Goal: Task Accomplishment & Management: Manage account settings

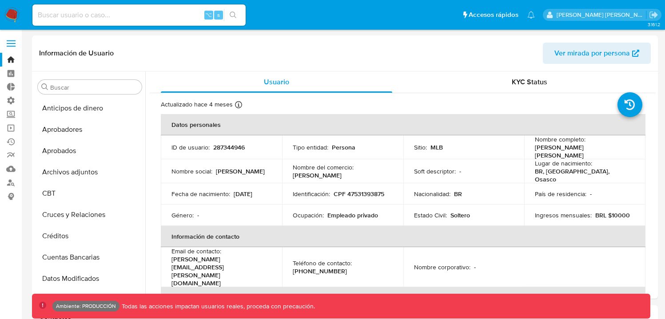
select select "10"
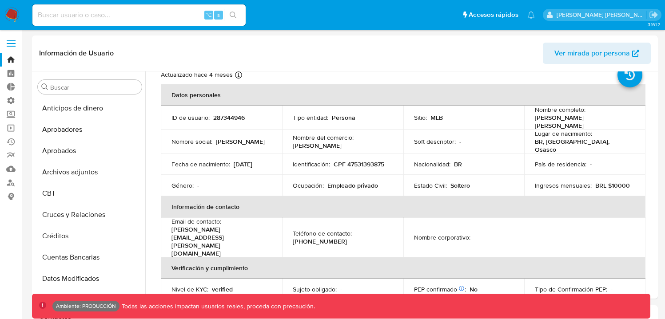
click at [8, 56] on link "Bandeja" at bounding box center [53, 60] width 106 height 14
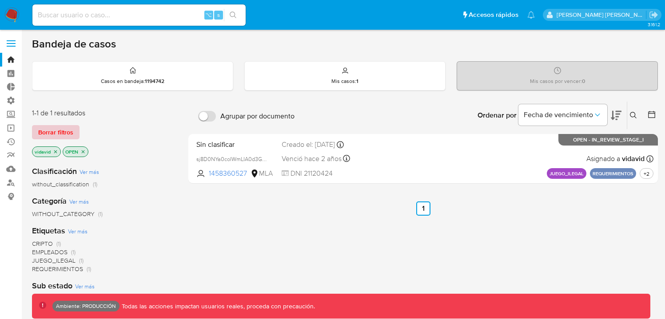
click at [63, 132] on span "Borrar filtros" at bounding box center [55, 132] width 35 height 12
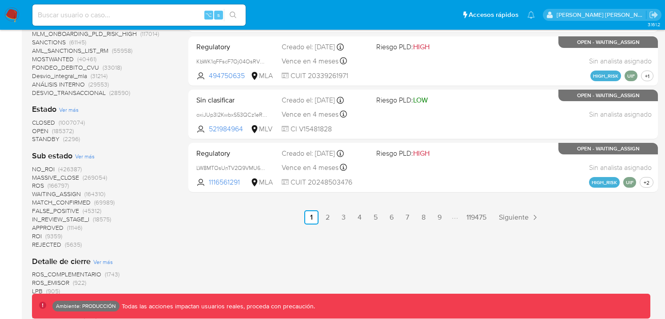
scroll to position [501, 0]
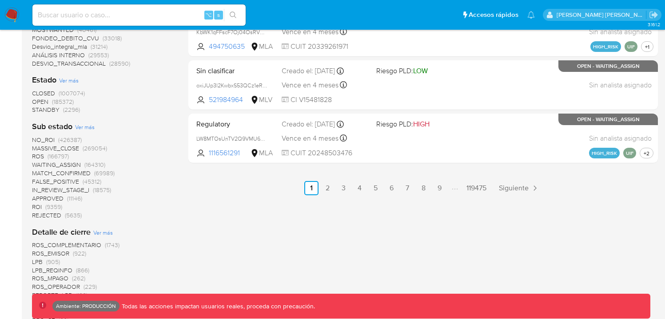
click at [43, 99] on span "OPEN" at bounding box center [40, 101] width 16 height 9
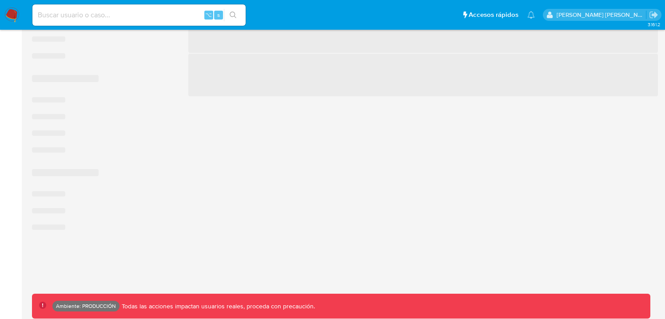
scroll to position [501, 0]
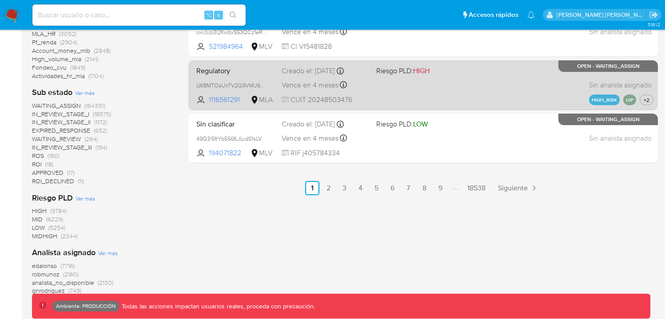
click at [424, 85] on div "Regulatory LW8MTOsUnTV2Q9VMU68NOIHY 1116561291 MLA Riesgo PLD: HIGH Creado el: …" at bounding box center [423, 85] width 460 height 45
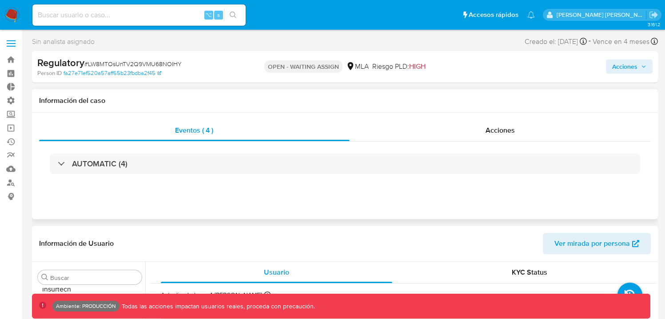
scroll to position [460, 0]
select select "10"
click at [525, 133] on div "Acciones" at bounding box center [499, 130] width 301 height 21
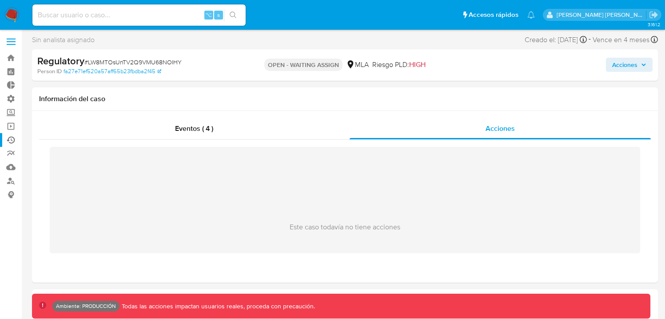
scroll to position [0, 0]
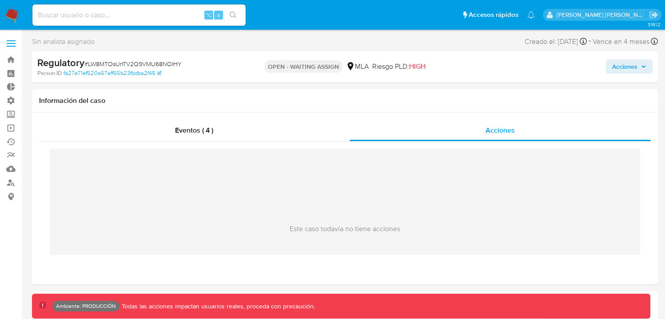
click at [12, 47] on label at bounding box center [11, 43] width 22 height 19
click at [0, 0] on input "checkbox" at bounding box center [0, 0] width 0 height 0
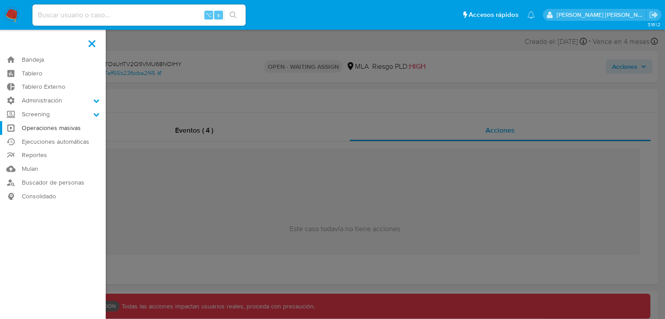
click at [63, 128] on link "Operaciones masivas" at bounding box center [53, 128] width 106 height 14
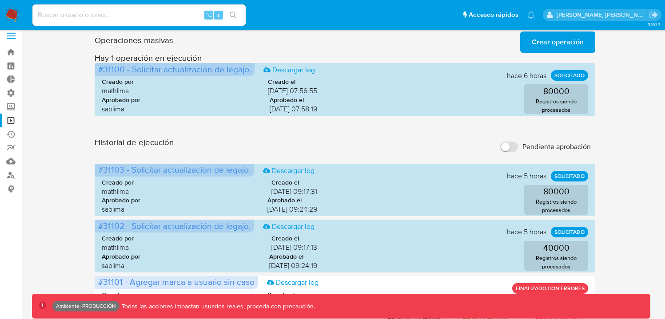
scroll to position [7, 0]
click at [16, 38] on label at bounding box center [11, 36] width 22 height 19
click at [0, 0] on input "checkbox" at bounding box center [0, 0] width 0 height 0
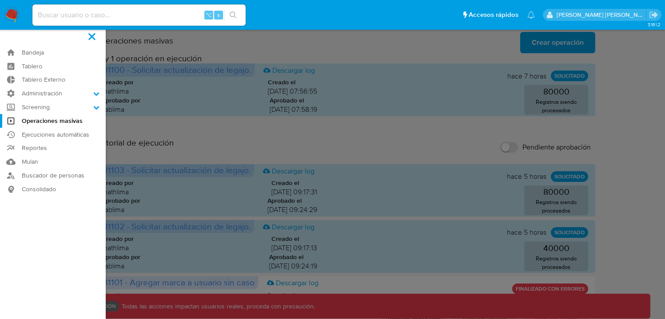
click at [95, 37] on label at bounding box center [92, 36] width 22 height 19
click at [0, 0] on input "checkbox" at bounding box center [0, 0] width 0 height 0
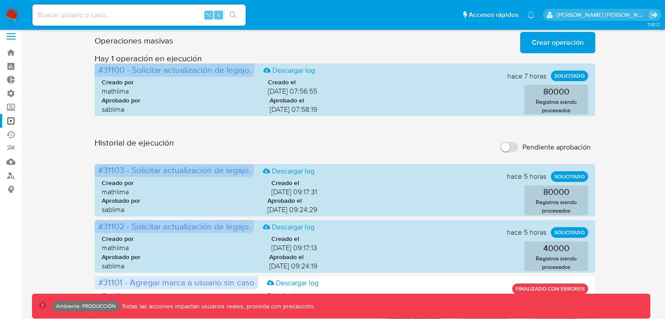
click at [15, 38] on label at bounding box center [11, 36] width 22 height 19
click at [0, 0] on input "checkbox" at bounding box center [0, 0] width 0 height 0
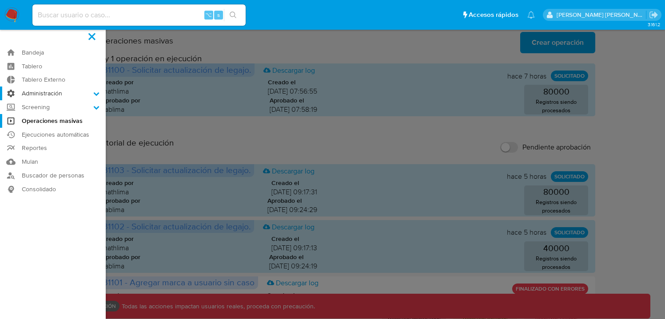
click at [47, 89] on label "Administración" at bounding box center [53, 94] width 106 height 14
click at [0, 0] on input "Administración" at bounding box center [0, 0] width 0 height 0
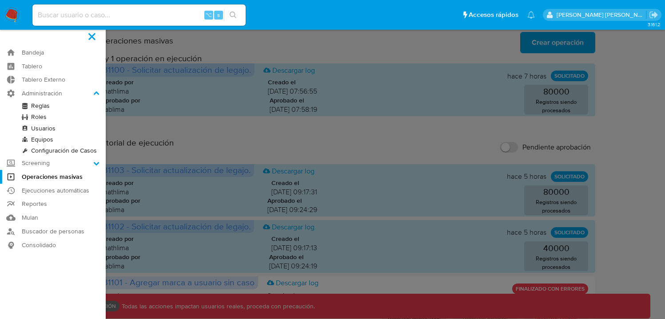
click at [38, 117] on link "Roles" at bounding box center [53, 116] width 106 height 11
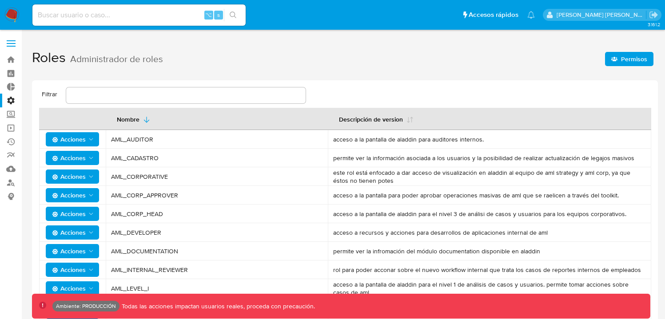
click at [642, 62] on span "Permisos" at bounding box center [634, 59] width 26 height 14
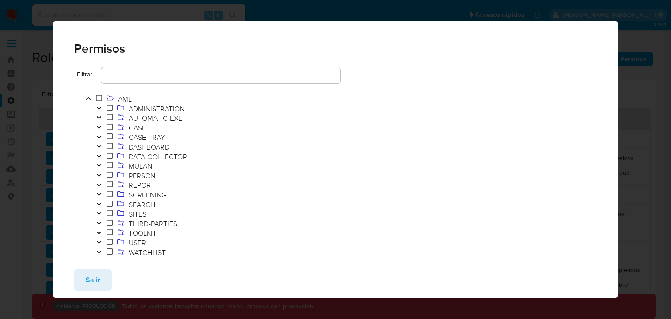
click at [139, 79] on input "text" at bounding box center [220, 76] width 239 height 12
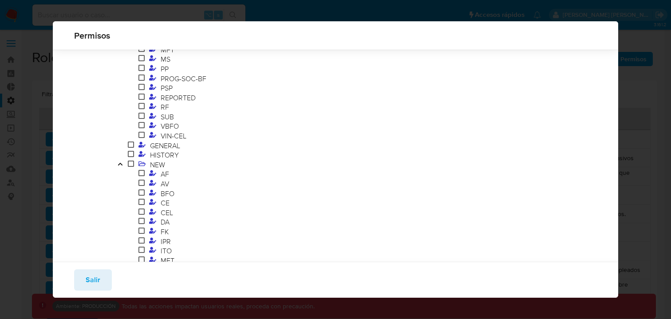
scroll to position [159, 0]
click at [122, 162] on icon "Toggle" at bounding box center [120, 161] width 4 height 3
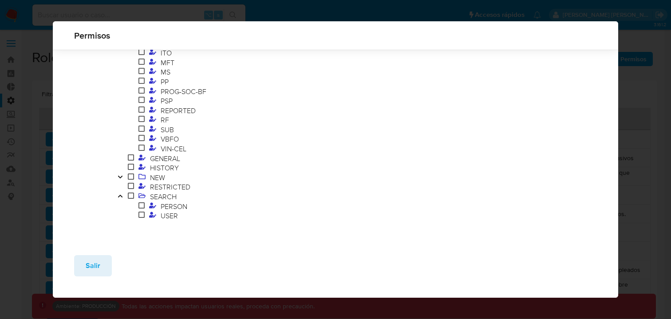
scroll to position [143, 0]
click at [119, 198] on icon "Toggle" at bounding box center [120, 196] width 6 height 5
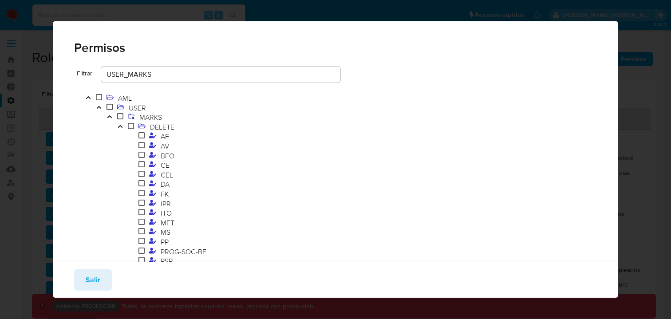
scroll to position [0, 0]
click at [167, 78] on input "USER_MARKS" at bounding box center [220, 76] width 239 height 12
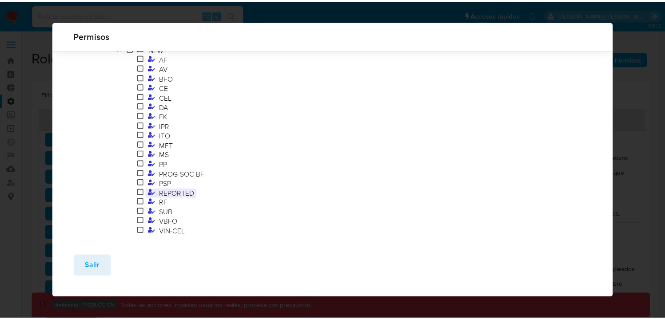
scroll to position [60, 0]
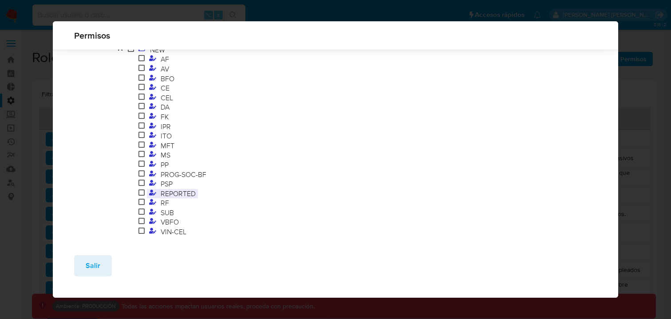
type input "USER_MARKS_NEW"
click at [176, 192] on span "REPORTED" at bounding box center [178, 194] width 40 height 10
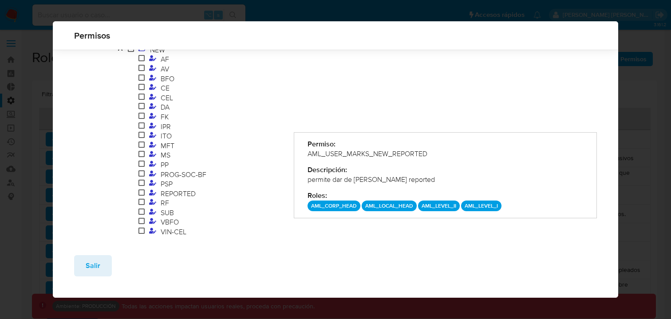
click at [40, 114] on div "Permisos Filtrar USER_MARKS_NEW AML USER MARKS NEW AF AV BFO CE CEL DA FK IPR I…" at bounding box center [335, 159] width 671 height 319
click at [100, 266] on button "Salir" at bounding box center [93, 265] width 38 height 21
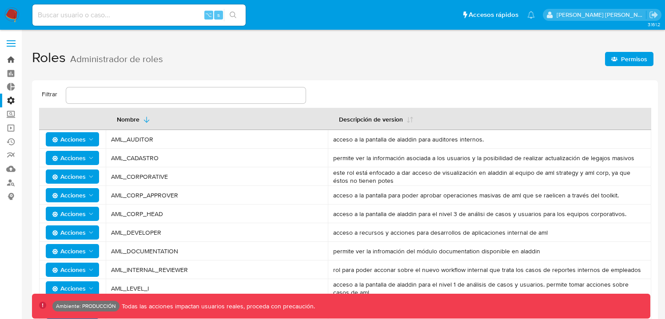
click at [10, 62] on link "Bandeja" at bounding box center [53, 60] width 106 height 14
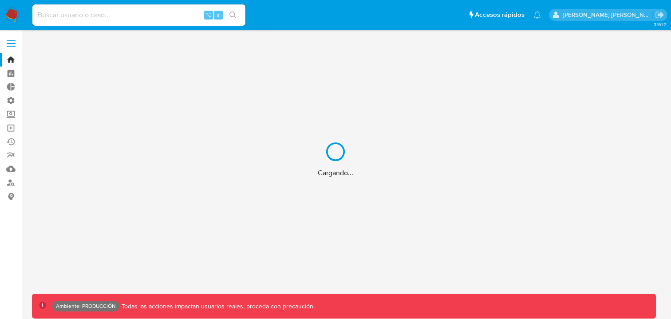
click at [89, 17] on div "Cargando..." at bounding box center [335, 159] width 671 height 319
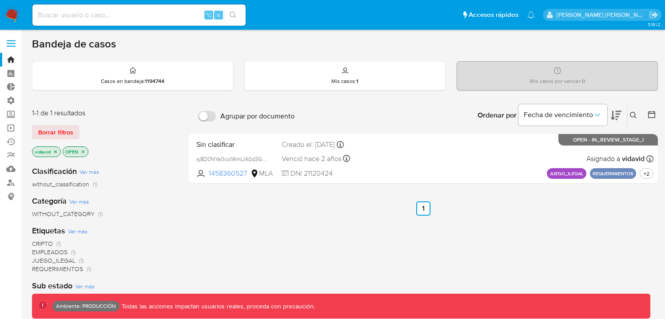
click at [100, 18] on input at bounding box center [138, 15] width 213 height 12
paste input "2279666143"
type input "2279666143"
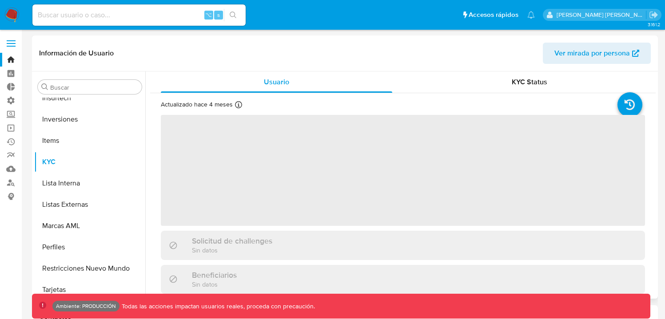
scroll to position [460, 0]
select select "10"
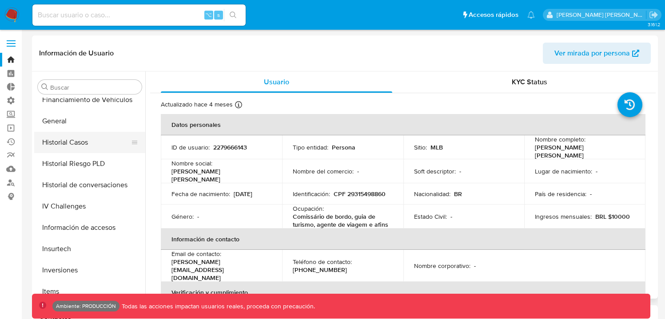
scroll to position [304, 0]
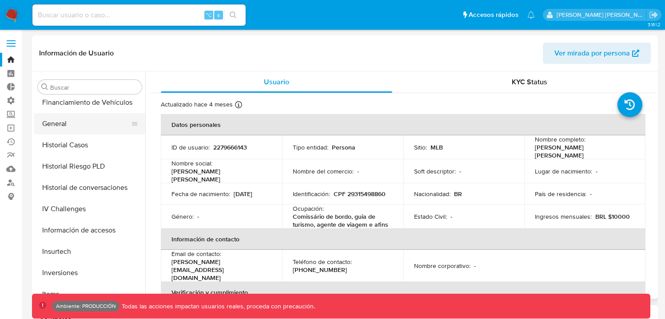
click at [76, 128] on button "General" at bounding box center [86, 123] width 104 height 21
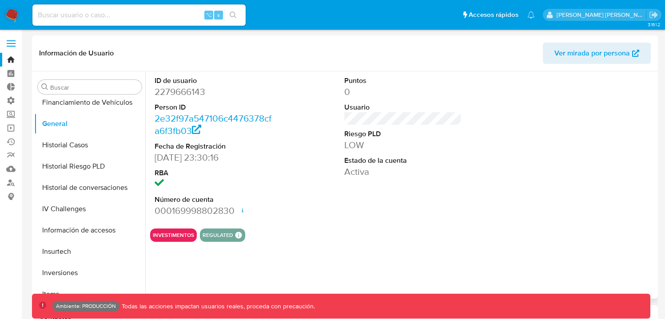
click at [602, 54] on span "Ver mirada por persona" at bounding box center [591, 53] width 75 height 21
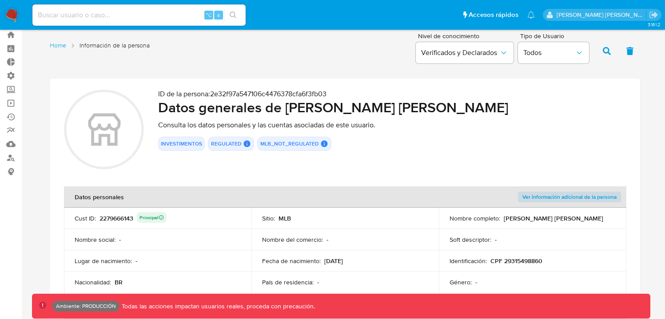
scroll to position [23, 0]
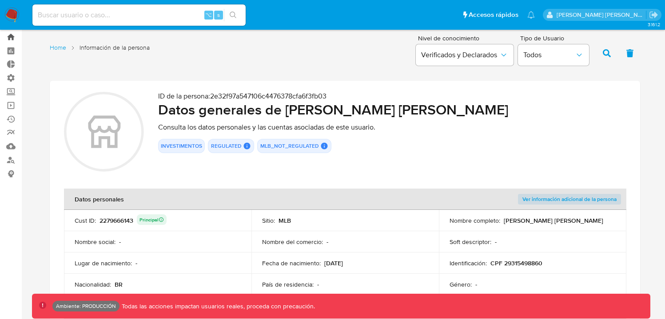
click at [13, 38] on link "Bandeja" at bounding box center [53, 37] width 106 height 14
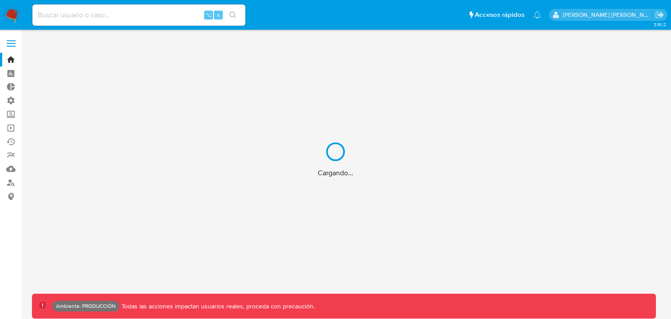
click at [12, 36] on div "Cargando..." at bounding box center [335, 159] width 671 height 319
click at [10, 41] on div "Cargando..." at bounding box center [335, 159] width 671 height 319
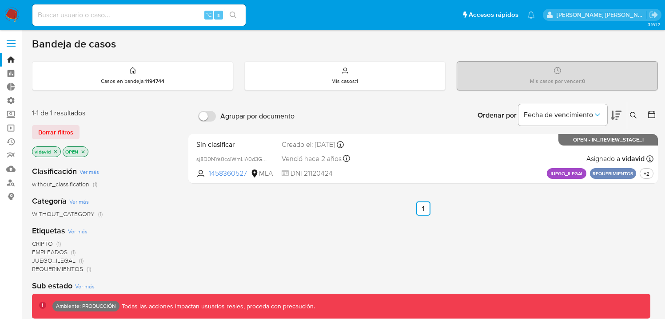
click at [12, 43] on span at bounding box center [11, 43] width 9 height 1
click at [0, 0] on input "checkbox" at bounding box center [0, 0] width 0 height 0
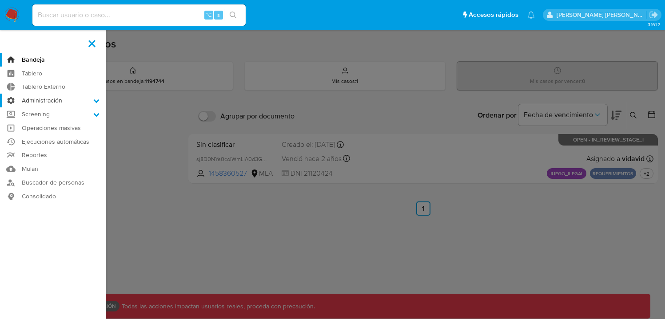
click at [94, 99] on icon at bounding box center [96, 101] width 6 height 6
click at [0, 0] on input "Administración" at bounding box center [0, 0] width 0 height 0
